Goal: Find specific page/section: Find specific page/section

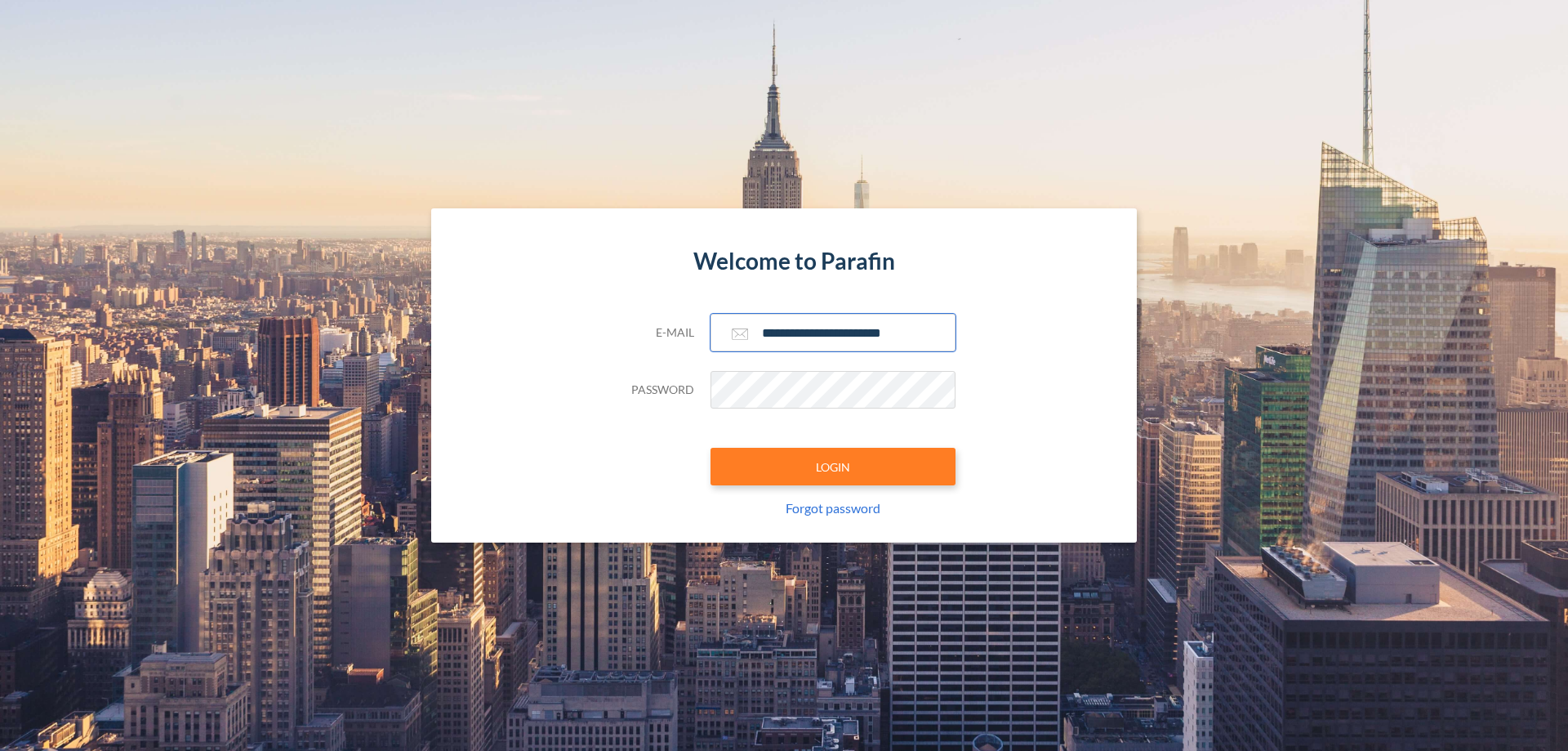
type input "**********"
click at [833, 466] on button "LOGIN" at bounding box center [833, 467] width 245 height 38
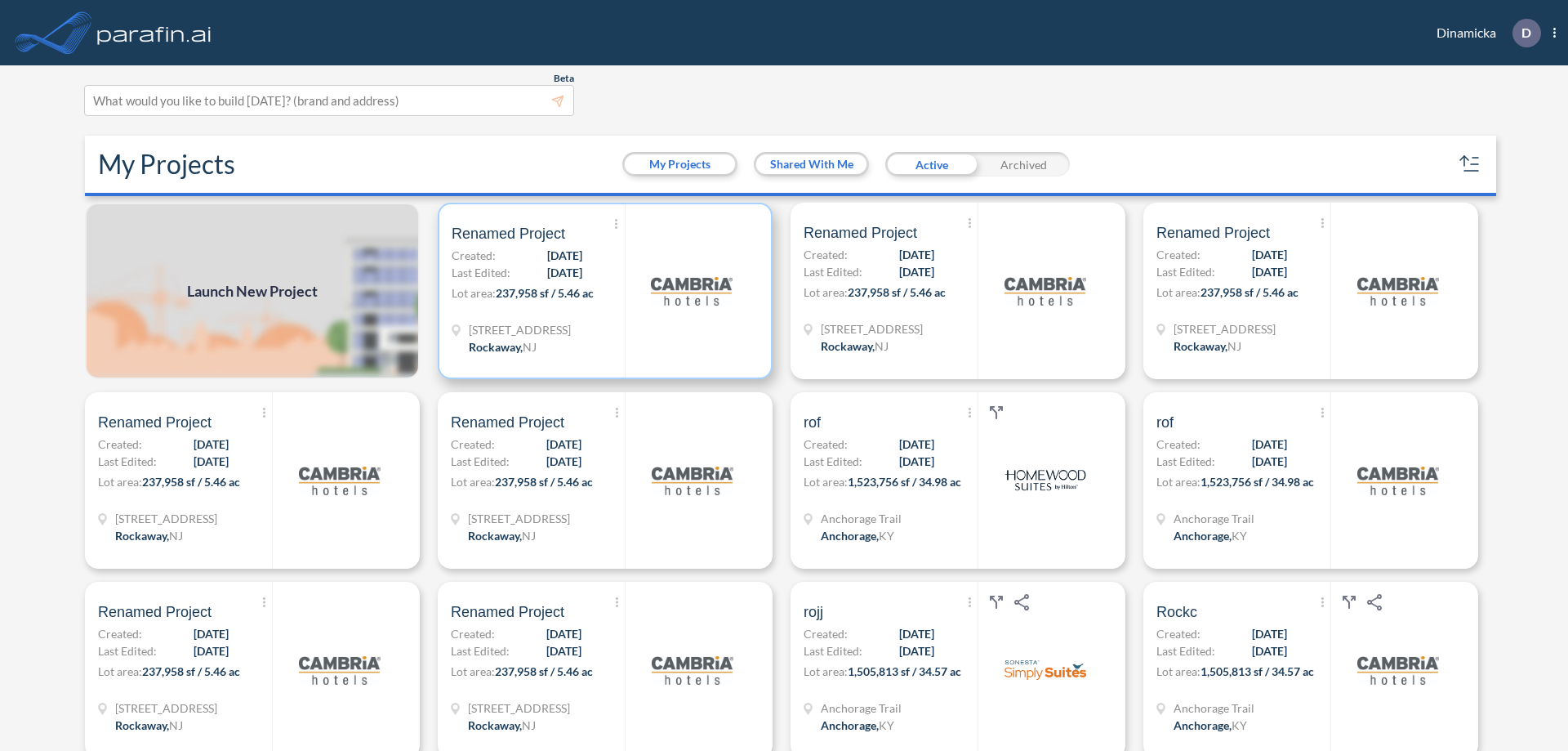
scroll to position [4, 0]
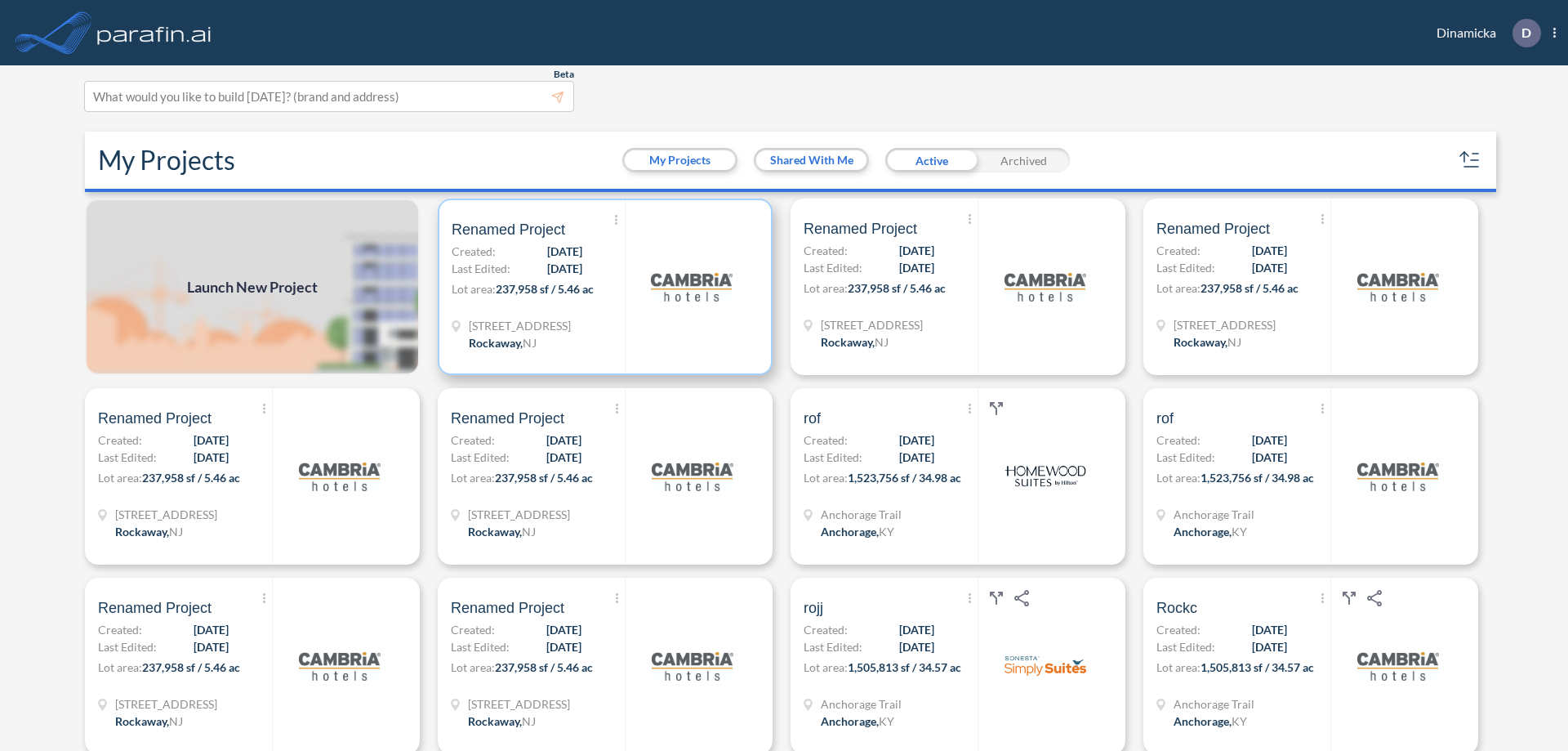
click at [602, 287] on p "Lot area: 237,958 sf / 5.46 ac" at bounding box center [539, 292] width 173 height 24
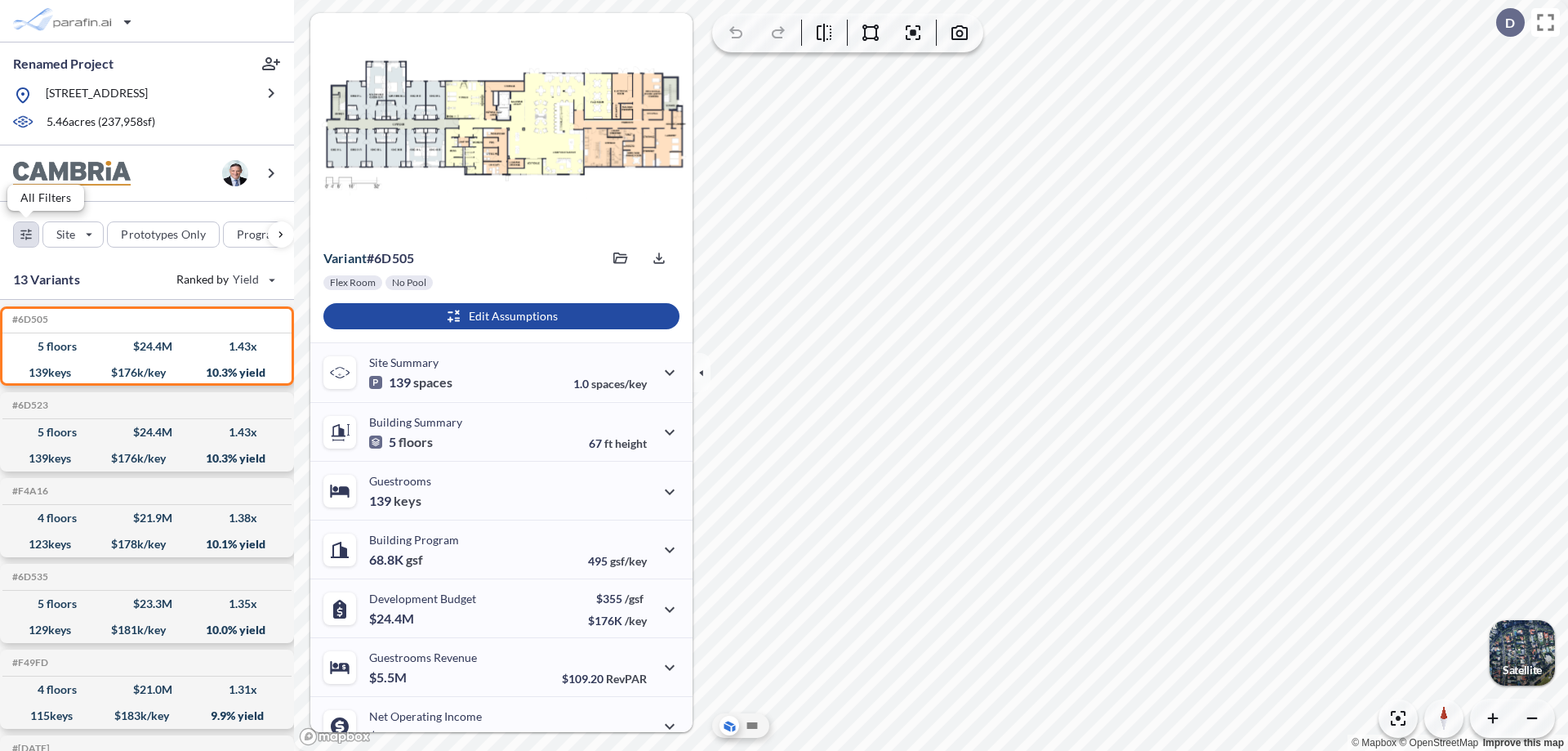
click at [26, 234] on div "button" at bounding box center [26, 235] width 25 height 25
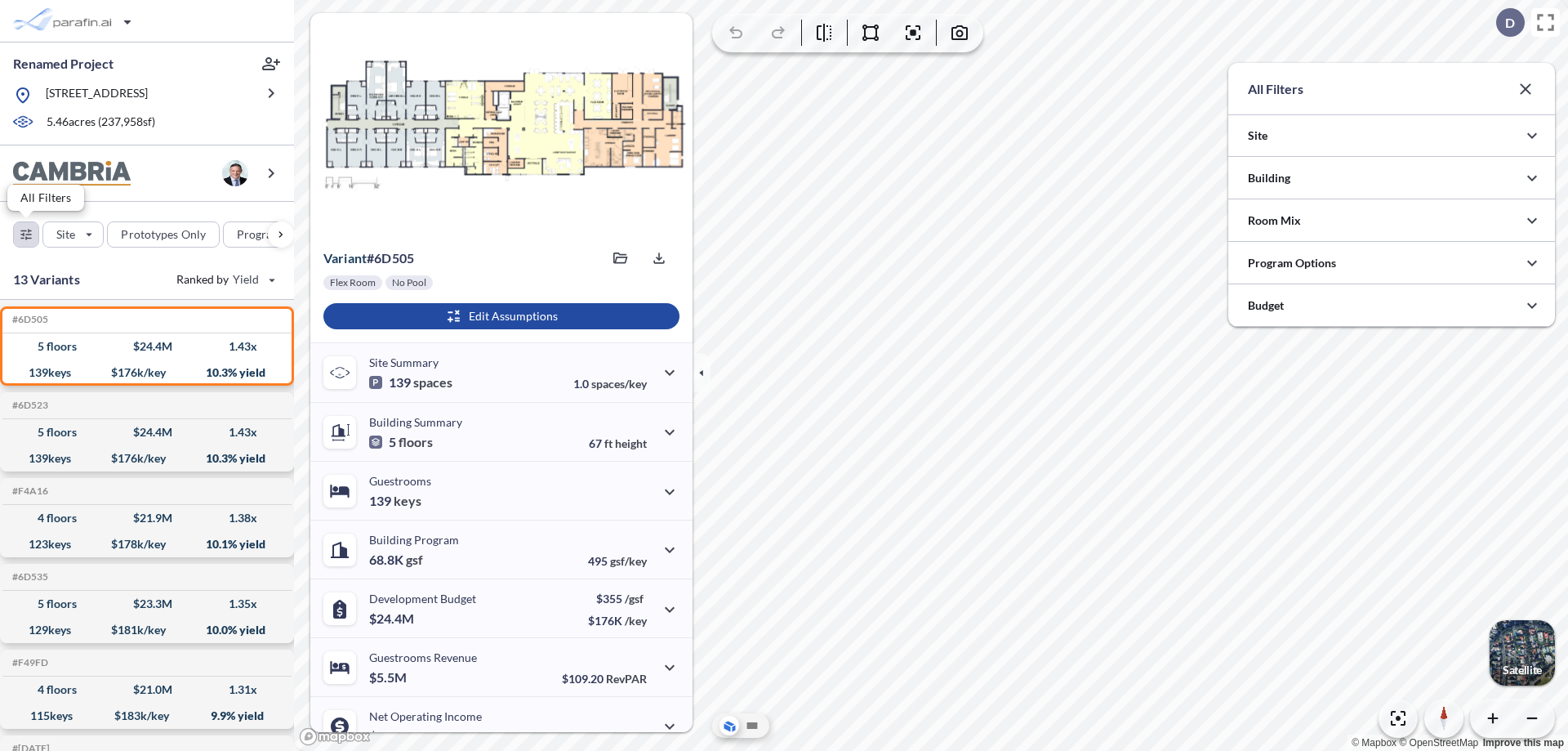
scroll to position [816795, 816533]
click at [1392, 263] on div at bounding box center [1392, 263] width 327 height 42
